Goal: Find specific page/section: Find specific page/section

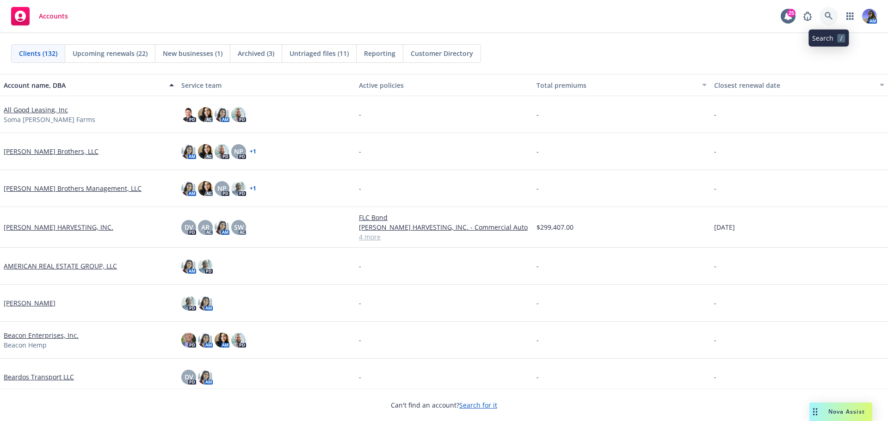
click at [826, 19] on icon at bounding box center [829, 16] width 8 height 8
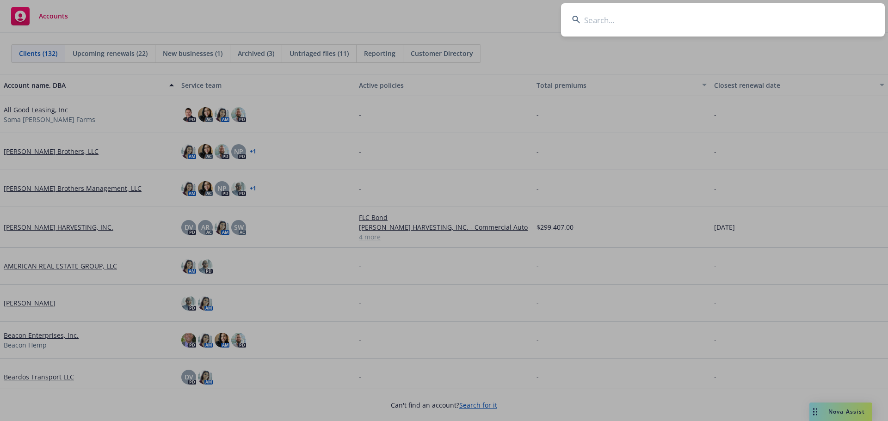
click at [655, 20] on input at bounding box center [723, 19] width 324 height 33
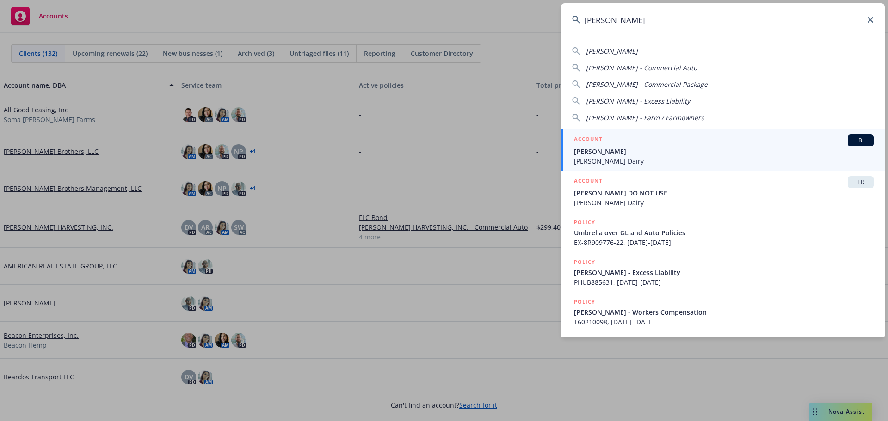
type input "[PERSON_NAME]"
click at [599, 159] on span "[PERSON_NAME] Dairy" at bounding box center [724, 161] width 300 height 10
